Goal: Task Accomplishment & Management: Complete application form

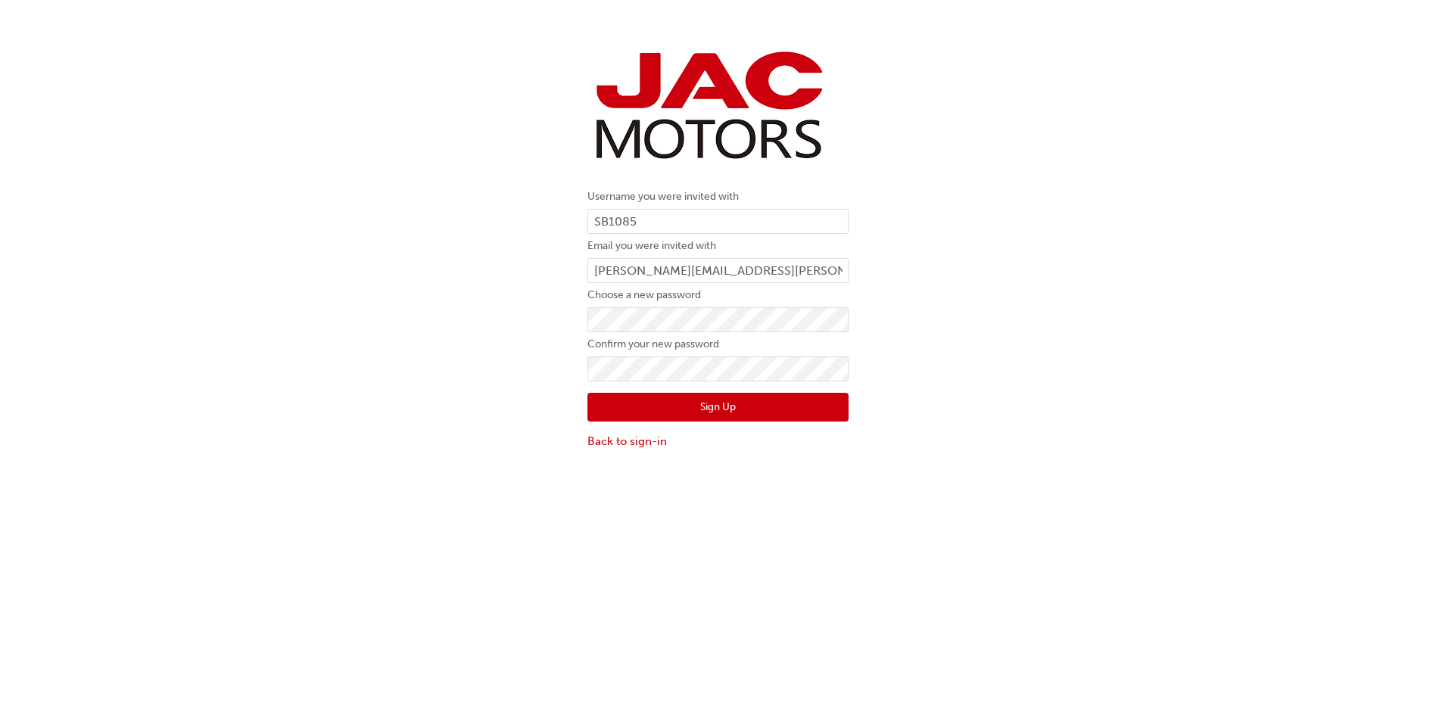
click at [715, 405] on button "Sign Up" at bounding box center [717, 407] width 261 height 29
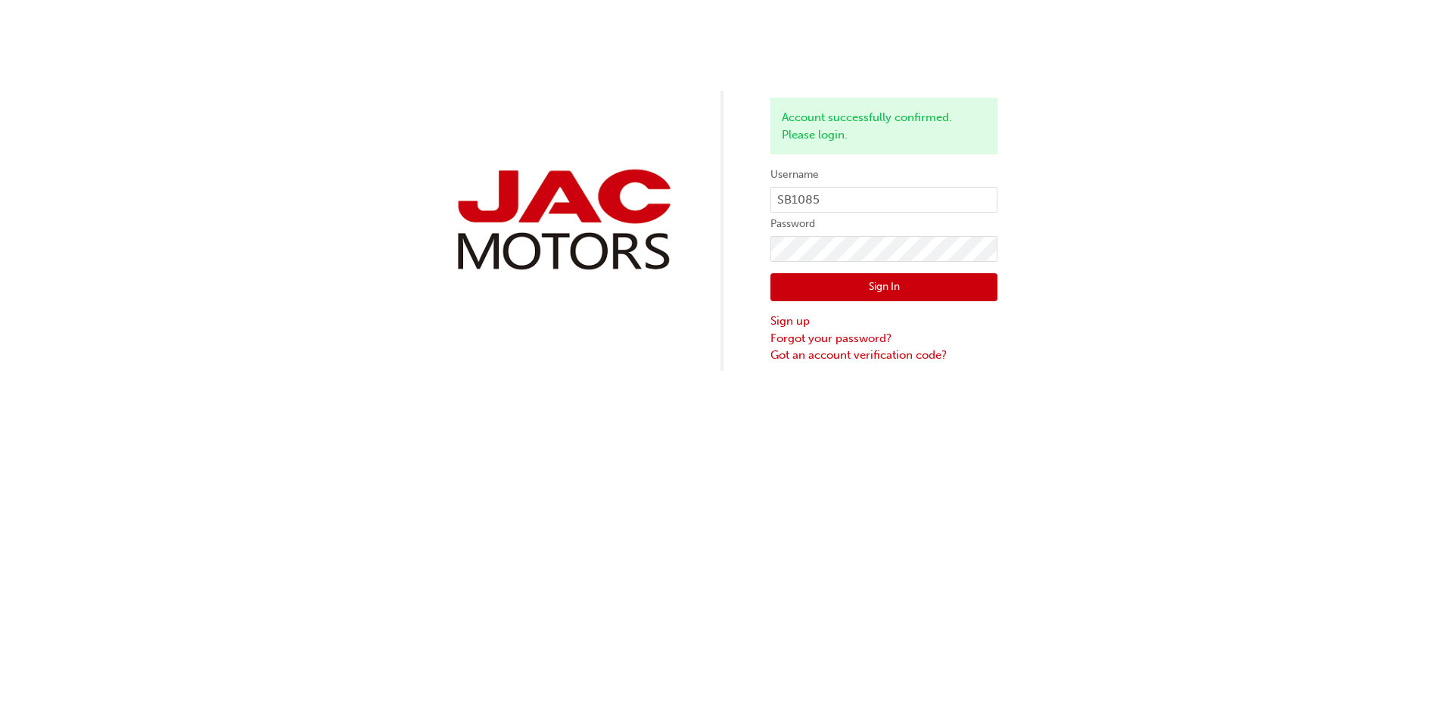
click at [905, 281] on button "Sign In" at bounding box center [883, 287] width 227 height 29
